Goal: Task Accomplishment & Management: Manage account settings

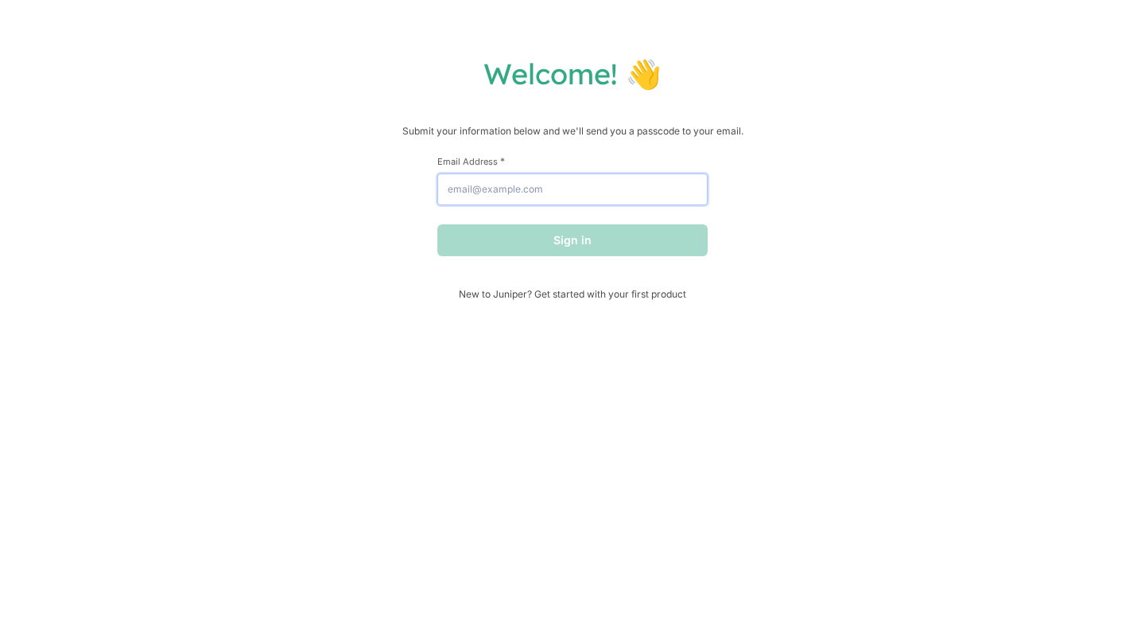
click at [489, 193] on input "Email Address *" at bounding box center [573, 189] width 270 height 32
type input "[EMAIL_ADDRESS][DOMAIN_NAME]"
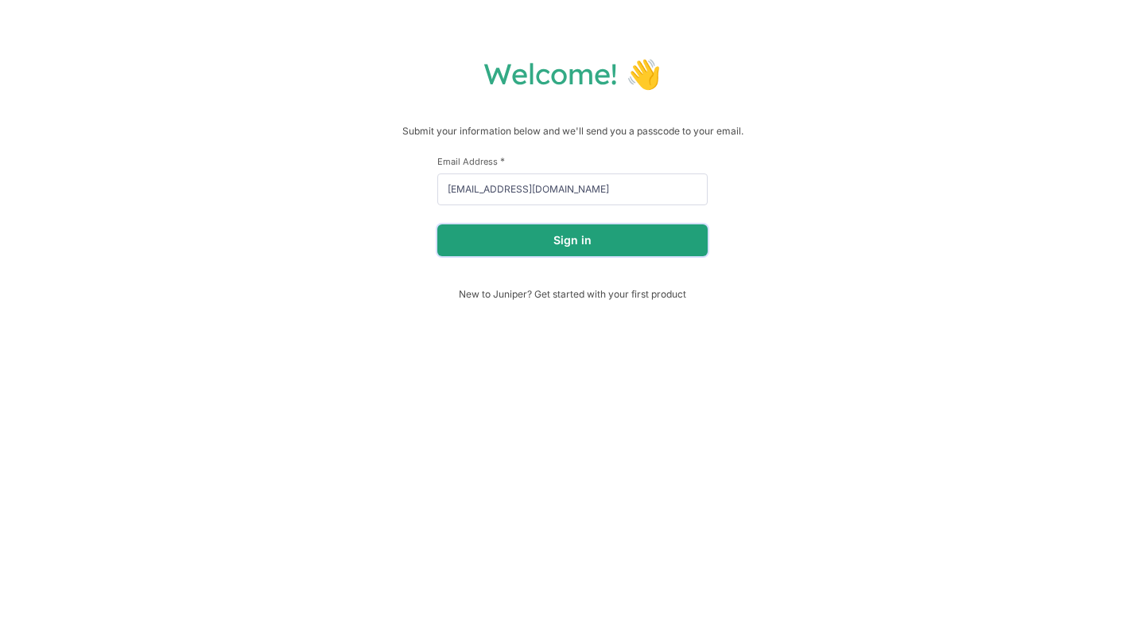
click at [566, 242] on button "Sign in" at bounding box center [573, 240] width 270 height 32
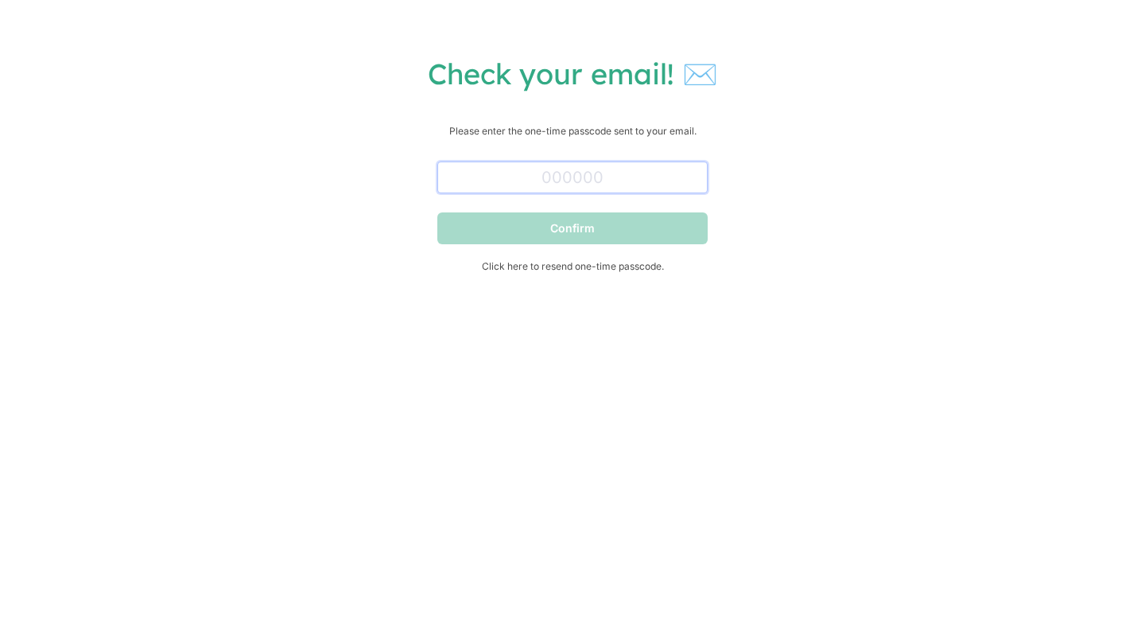
click at [642, 186] on input "text" at bounding box center [573, 177] width 270 height 32
paste input "057901"
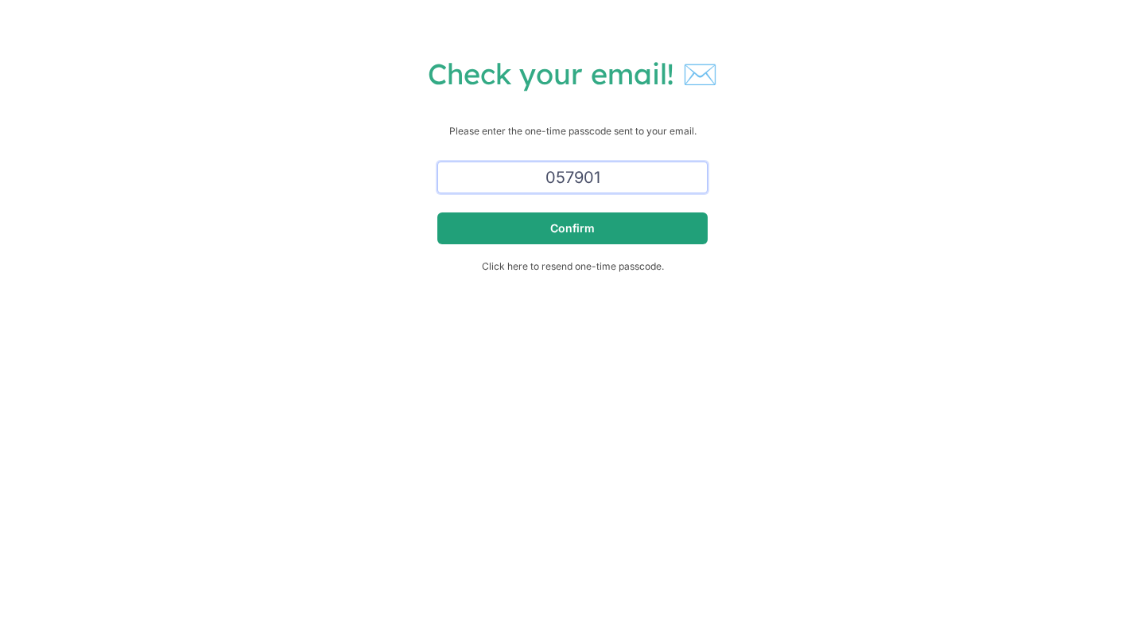
type input "057901"
click at [616, 231] on button "Confirm" at bounding box center [573, 228] width 270 height 32
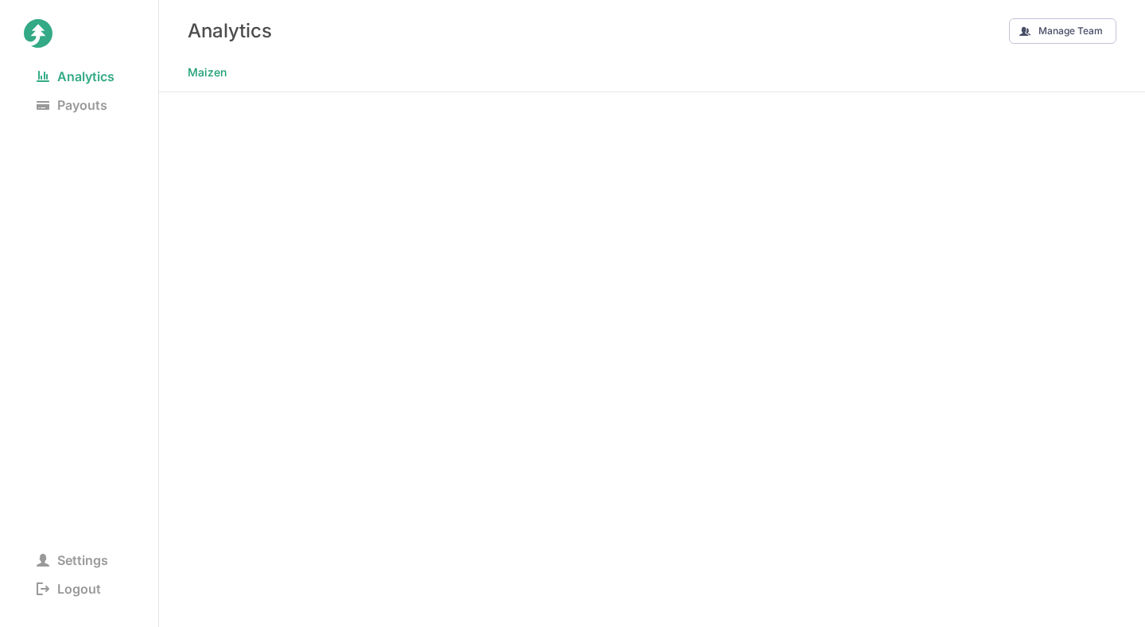
click at [485, 76] on nav "Maizen" at bounding box center [652, 76] width 986 height 30
click at [698, 68] on nav "Maizen" at bounding box center [652, 76] width 986 height 30
click at [66, 106] on span "Payouts" at bounding box center [72, 105] width 96 height 22
